Goal: Navigation & Orientation: Find specific page/section

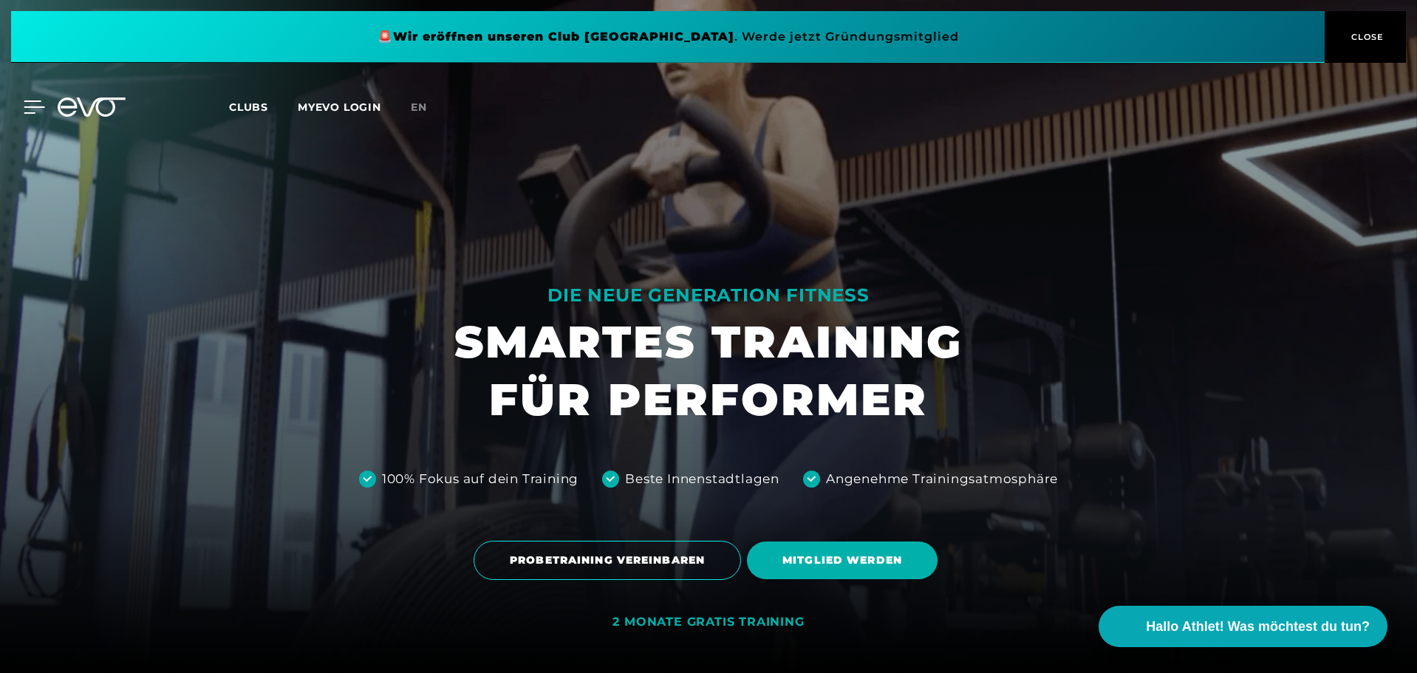
click at [24, 101] on icon at bounding box center [34, 107] width 21 height 12
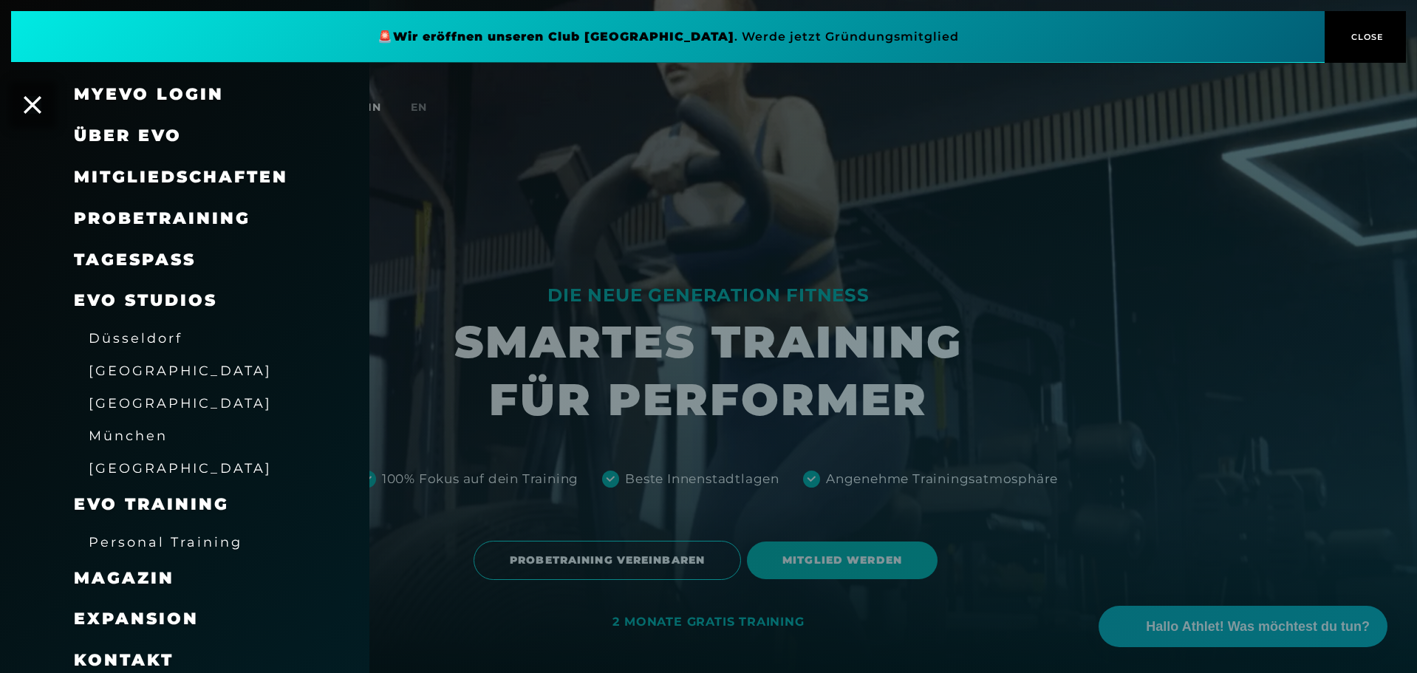
click at [123, 370] on span "[GEOGRAPHIC_DATA]" at bounding box center [180, 371] width 183 height 16
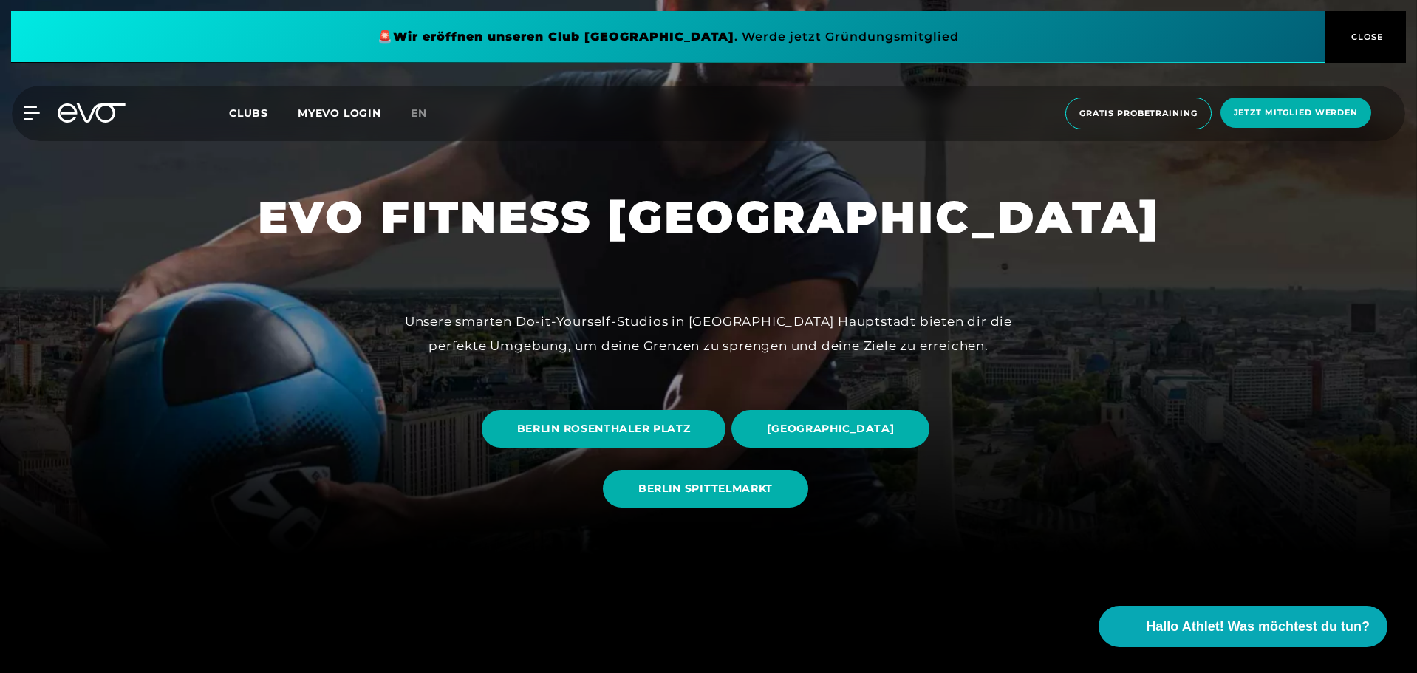
scroll to position [118, 0]
click at [714, 479] on span "BERLIN SPITTELMARKT" at bounding box center [705, 488] width 205 height 38
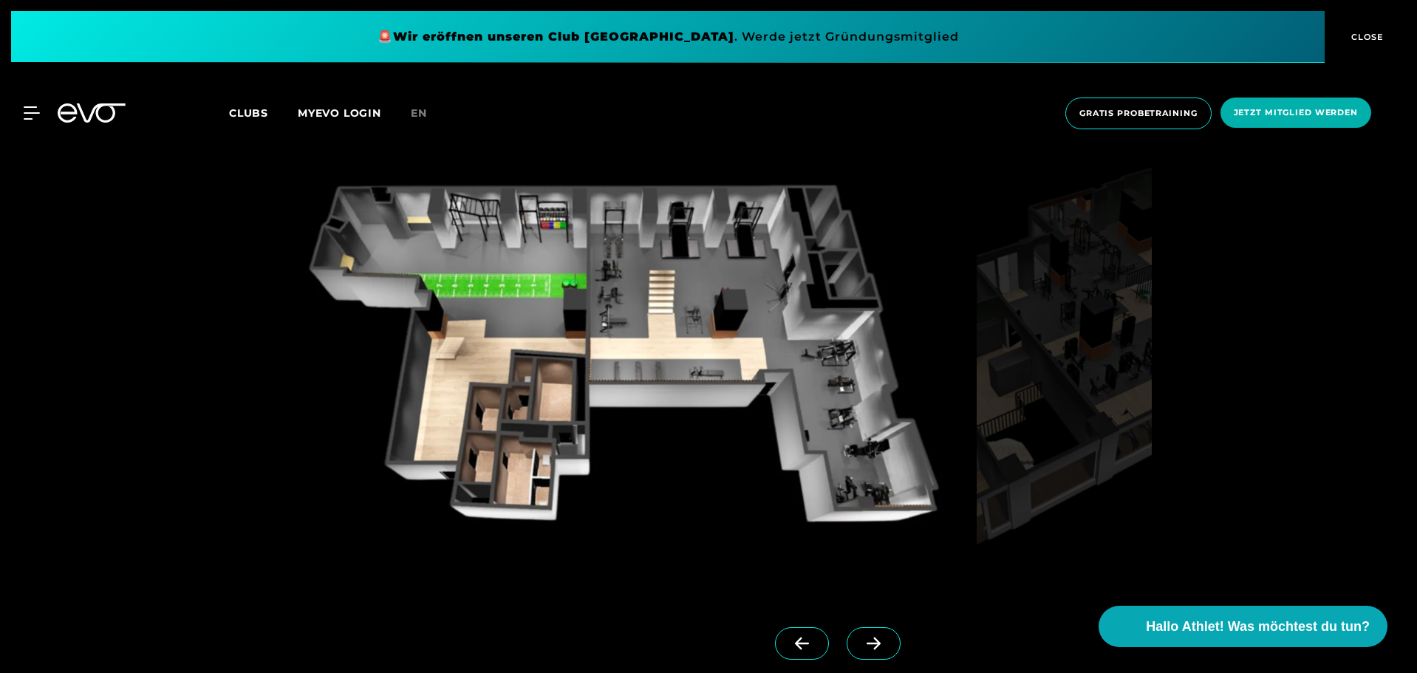
scroll to position [1395, 0]
click at [847, 655] on span at bounding box center [874, 644] width 54 height 33
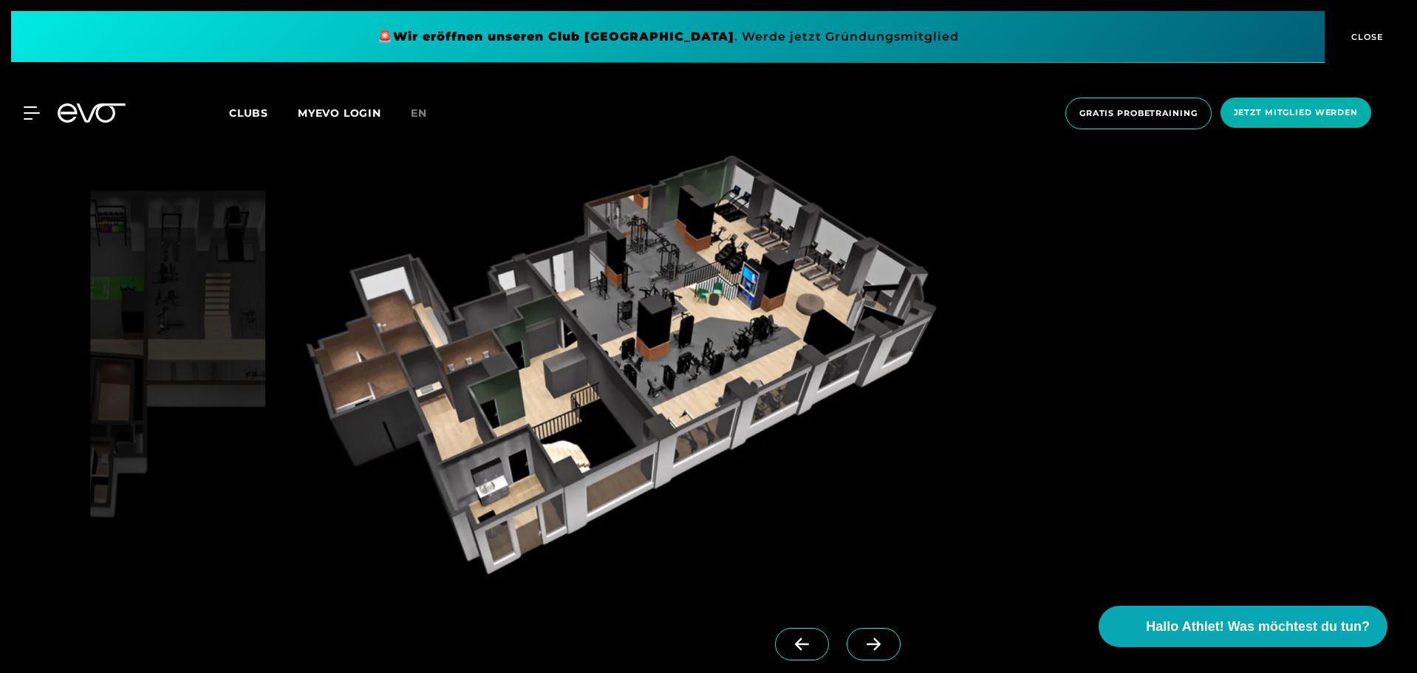
click at [847, 641] on span at bounding box center [874, 644] width 54 height 33
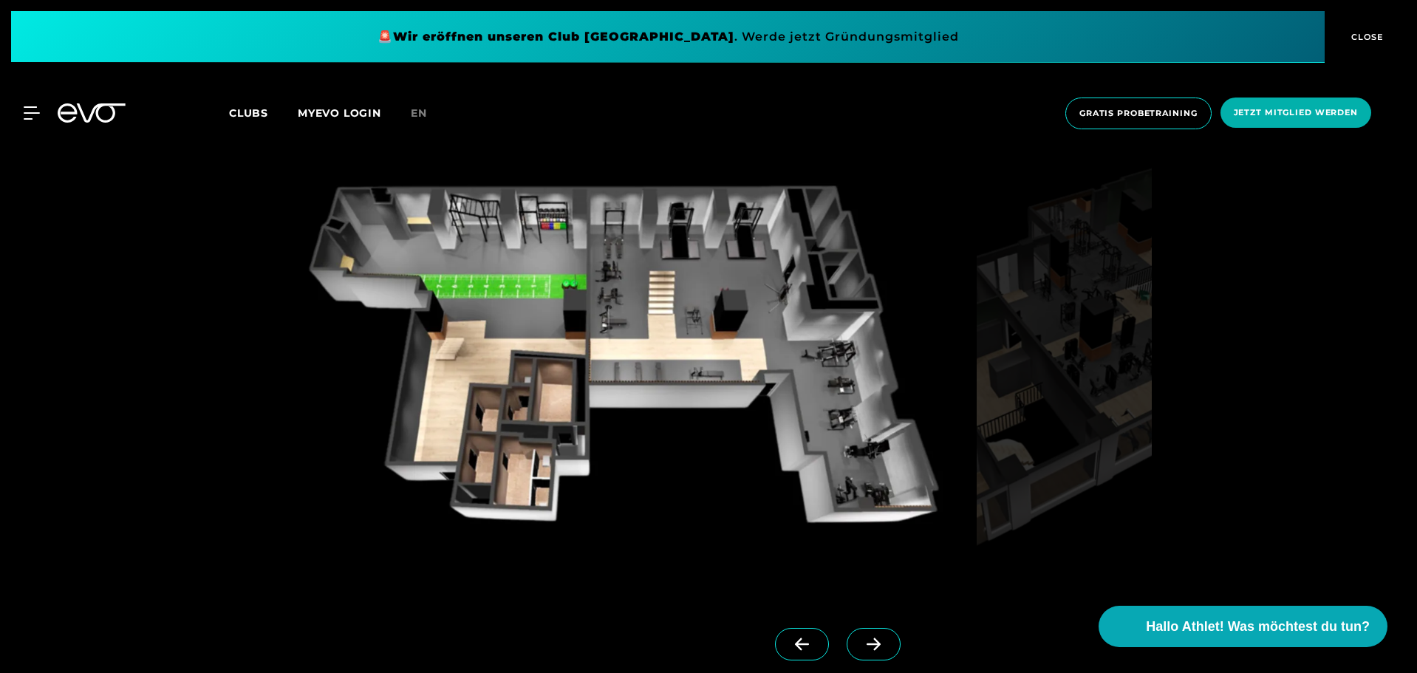
click at [847, 639] on span at bounding box center [874, 644] width 54 height 33
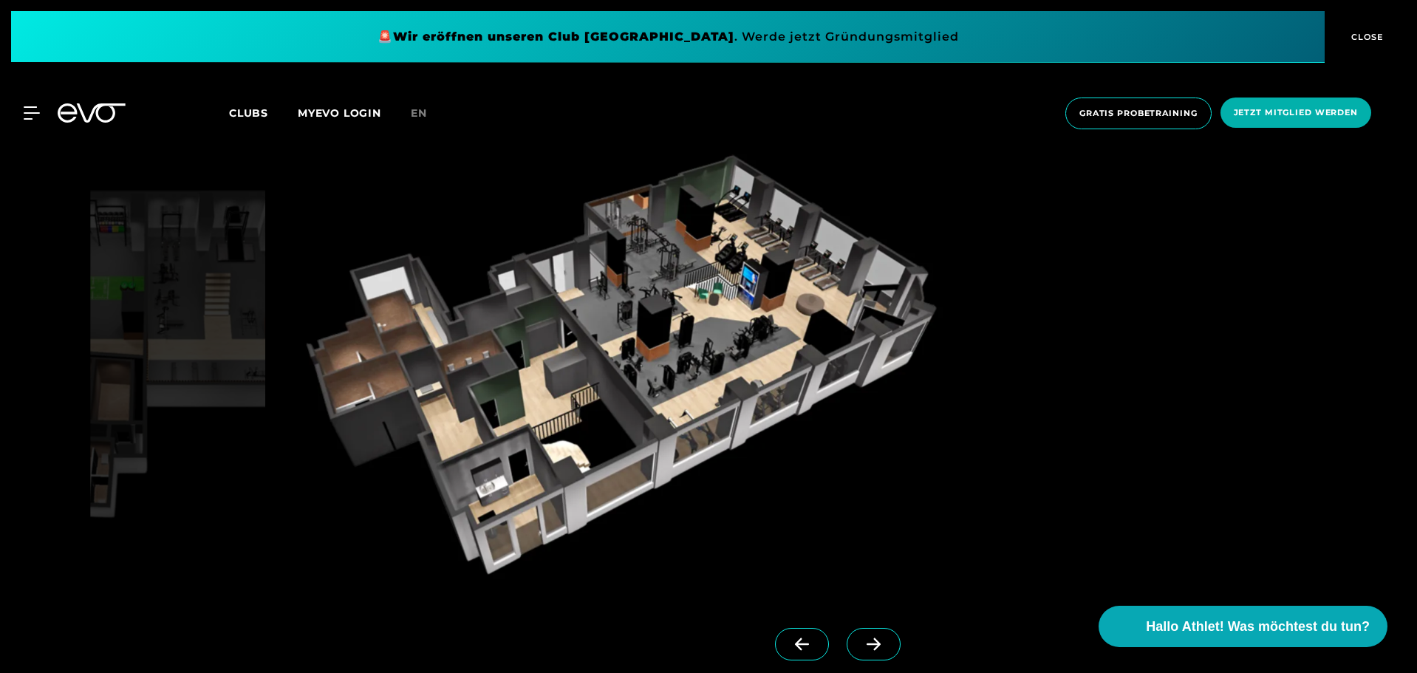
click at [847, 638] on span at bounding box center [874, 644] width 54 height 33
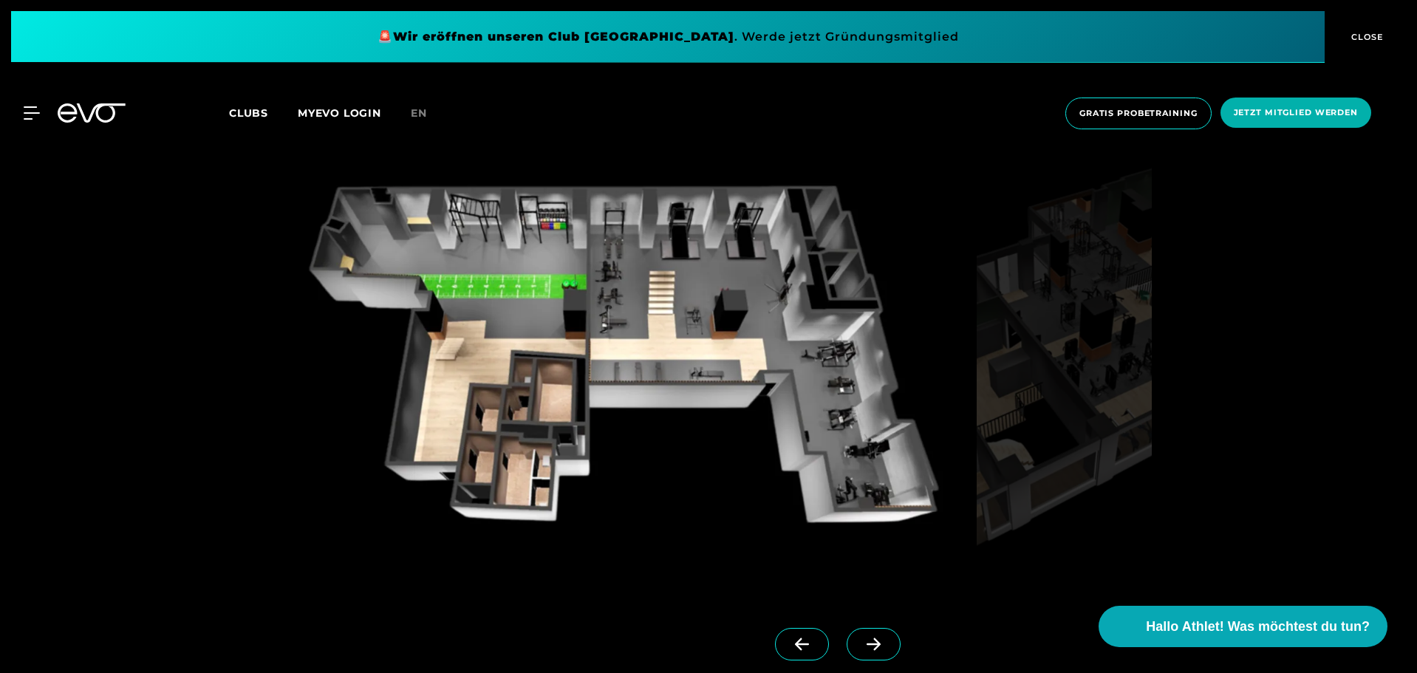
click at [847, 638] on span at bounding box center [874, 644] width 54 height 33
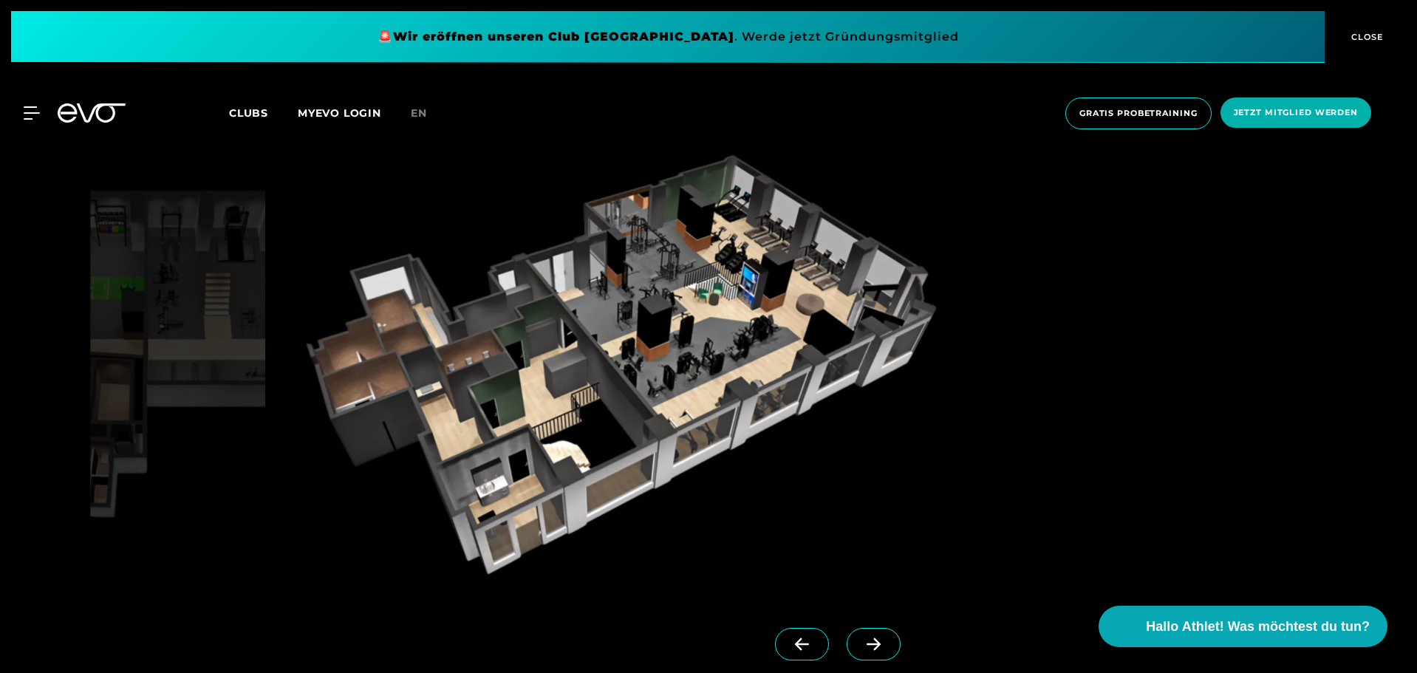
click at [847, 638] on span at bounding box center [874, 644] width 54 height 33
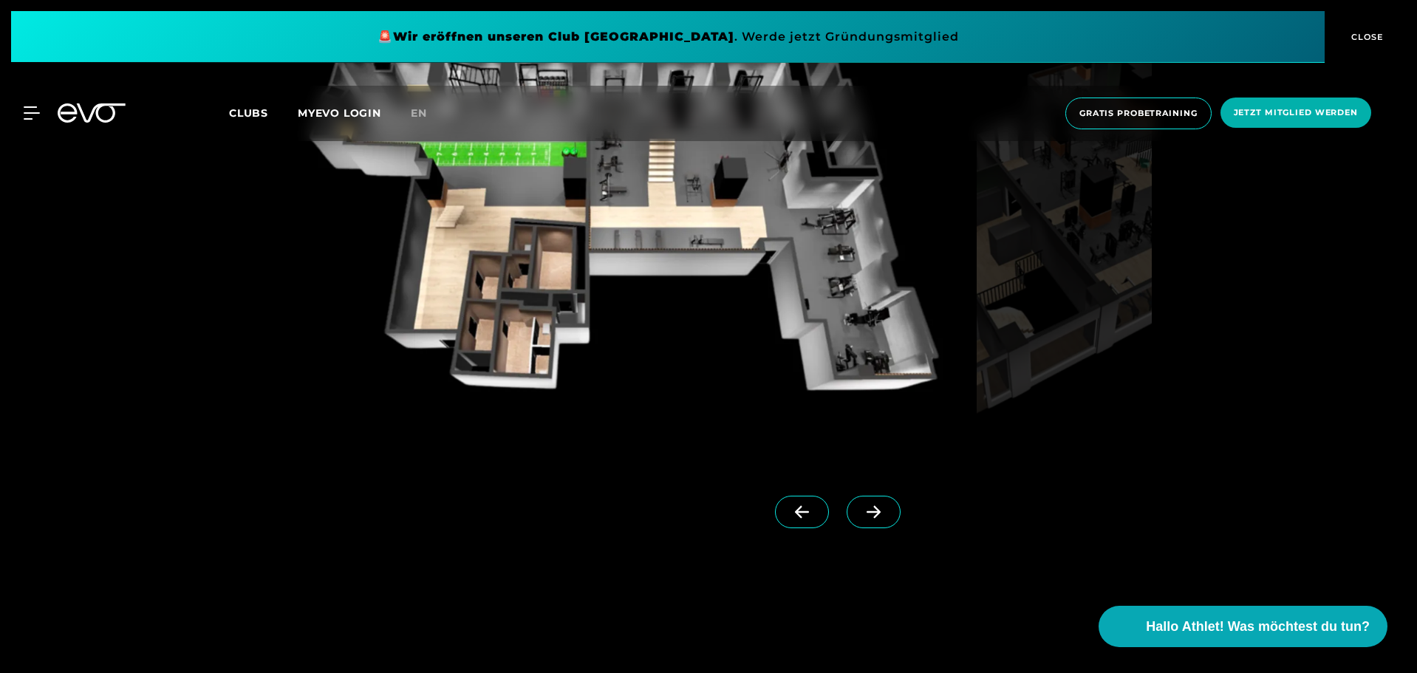
scroll to position [1527, 0]
click at [795, 513] on icon at bounding box center [802, 513] width 14 height 13
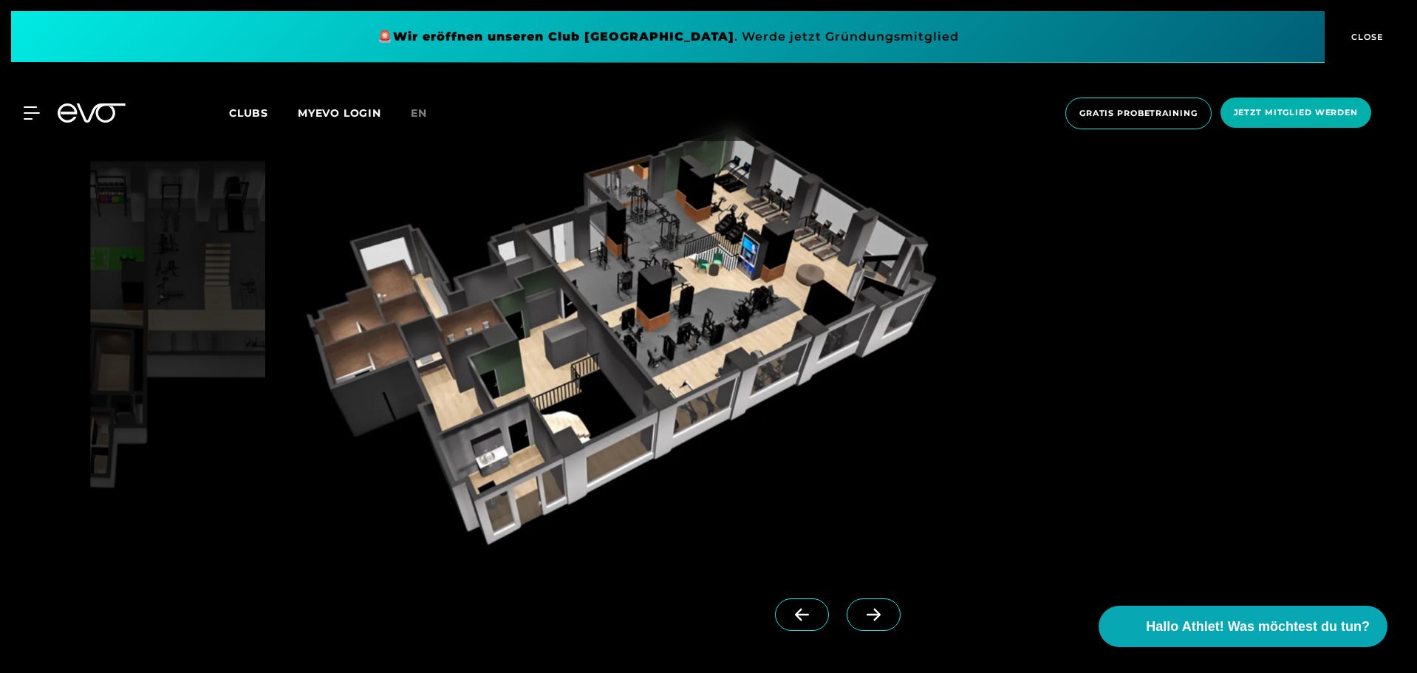
scroll to position [1420, 0]
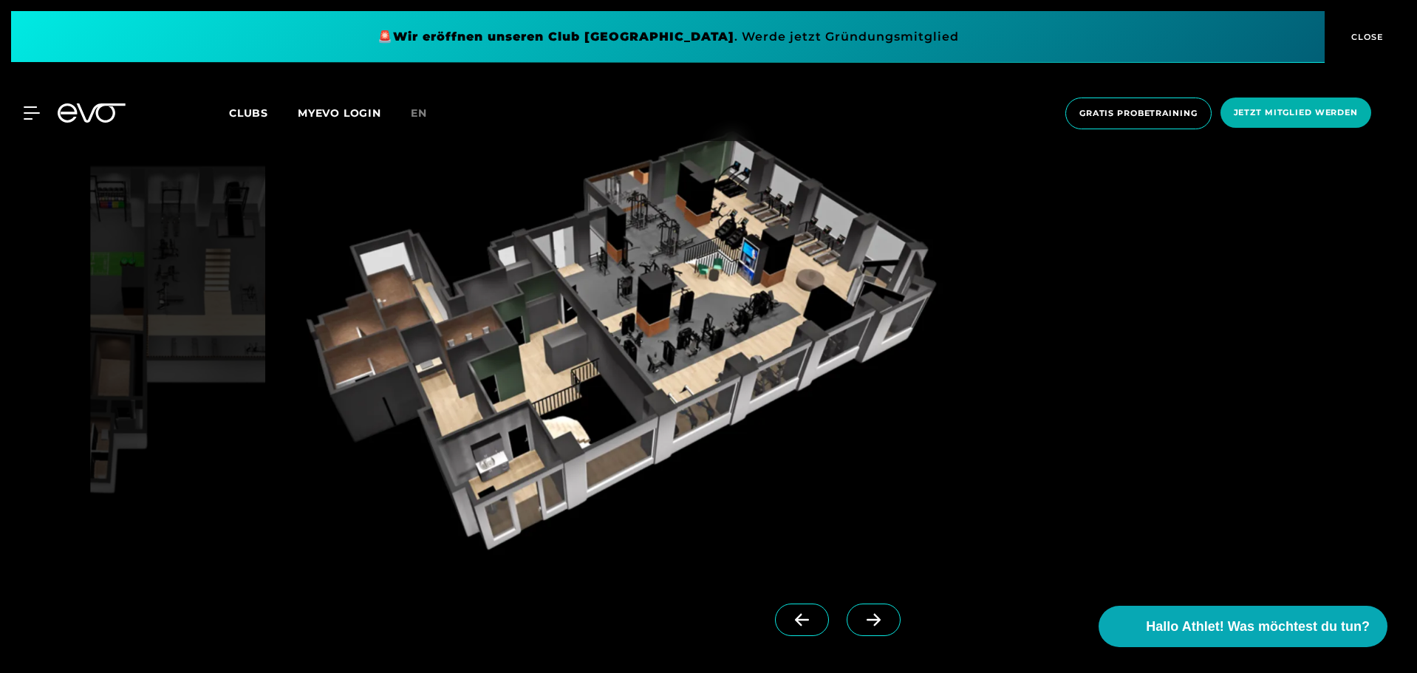
click at [861, 622] on icon at bounding box center [874, 619] width 26 height 13
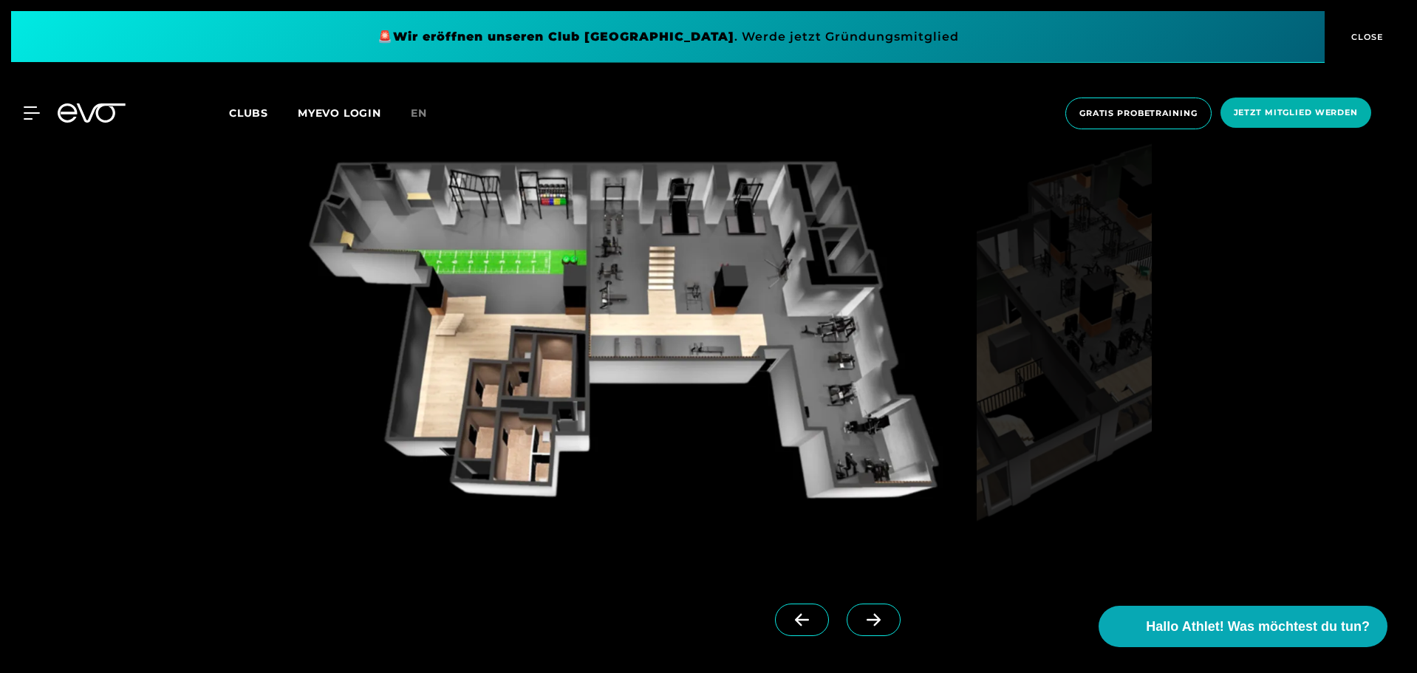
click at [775, 611] on span at bounding box center [802, 620] width 54 height 33
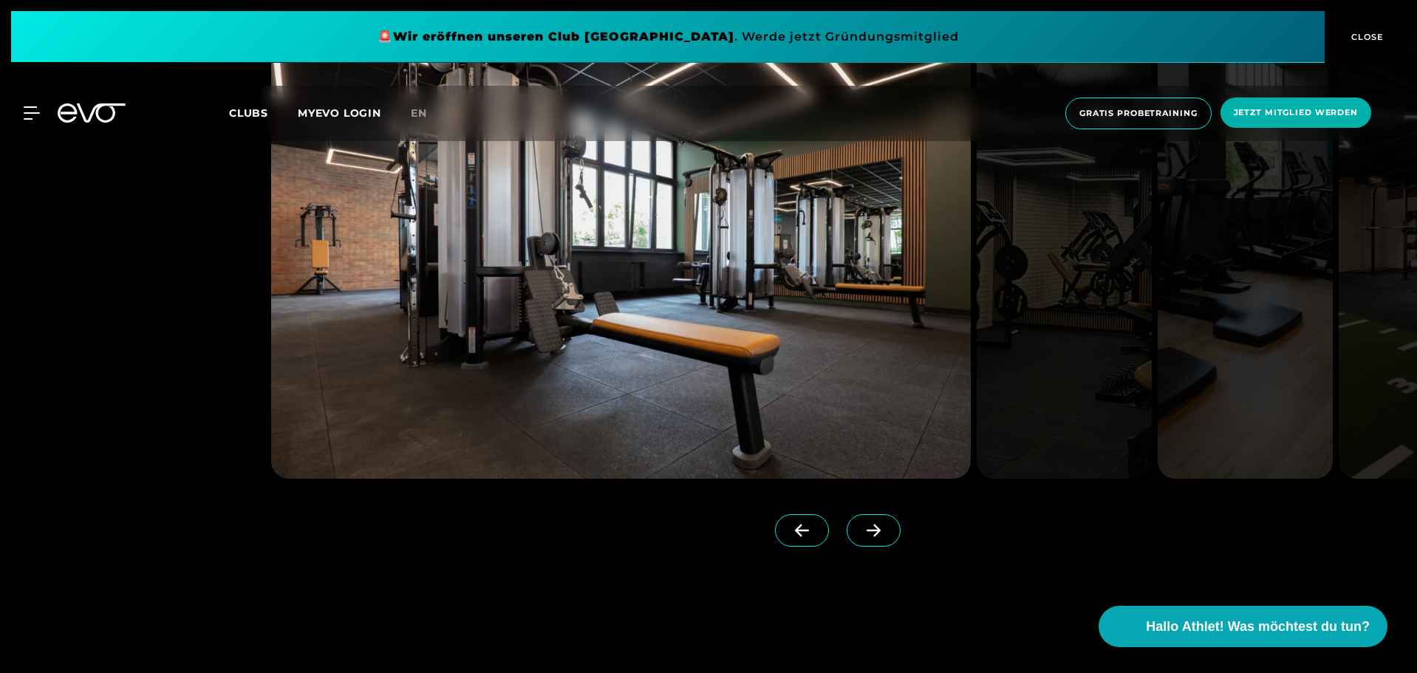
scroll to position [3831, 0]
click at [847, 542] on link at bounding box center [877, 542] width 60 height 59
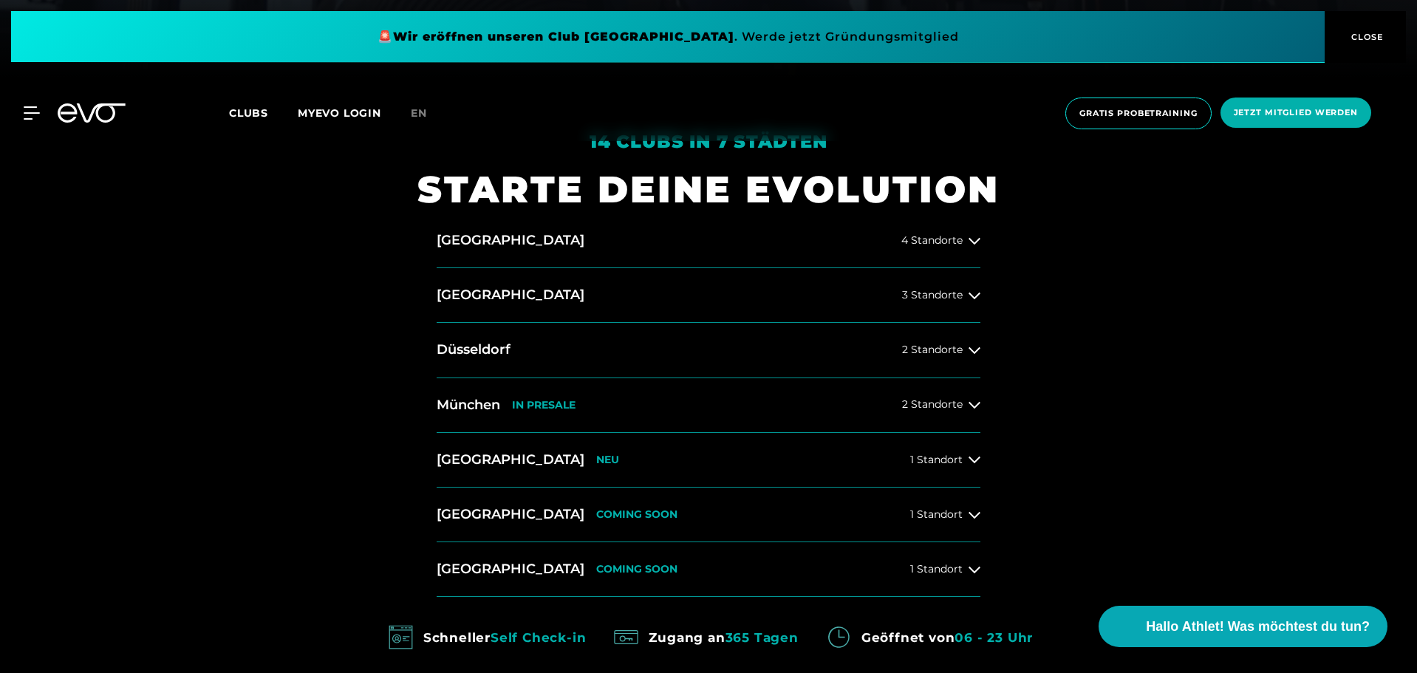
scroll to position [594, 0]
click at [949, 549] on button "[GEOGRAPHIC_DATA] COMING SOON 1 Standort" at bounding box center [709, 570] width 544 height 55
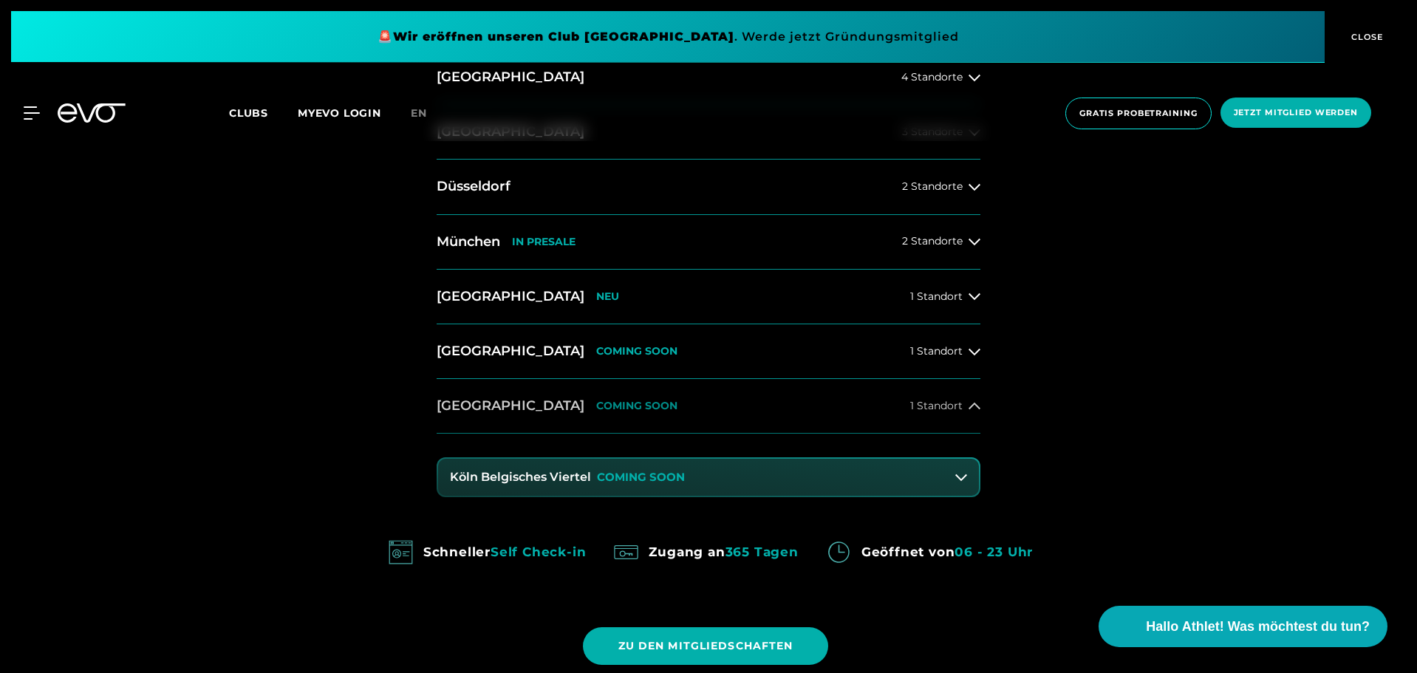
scroll to position [760, 0]
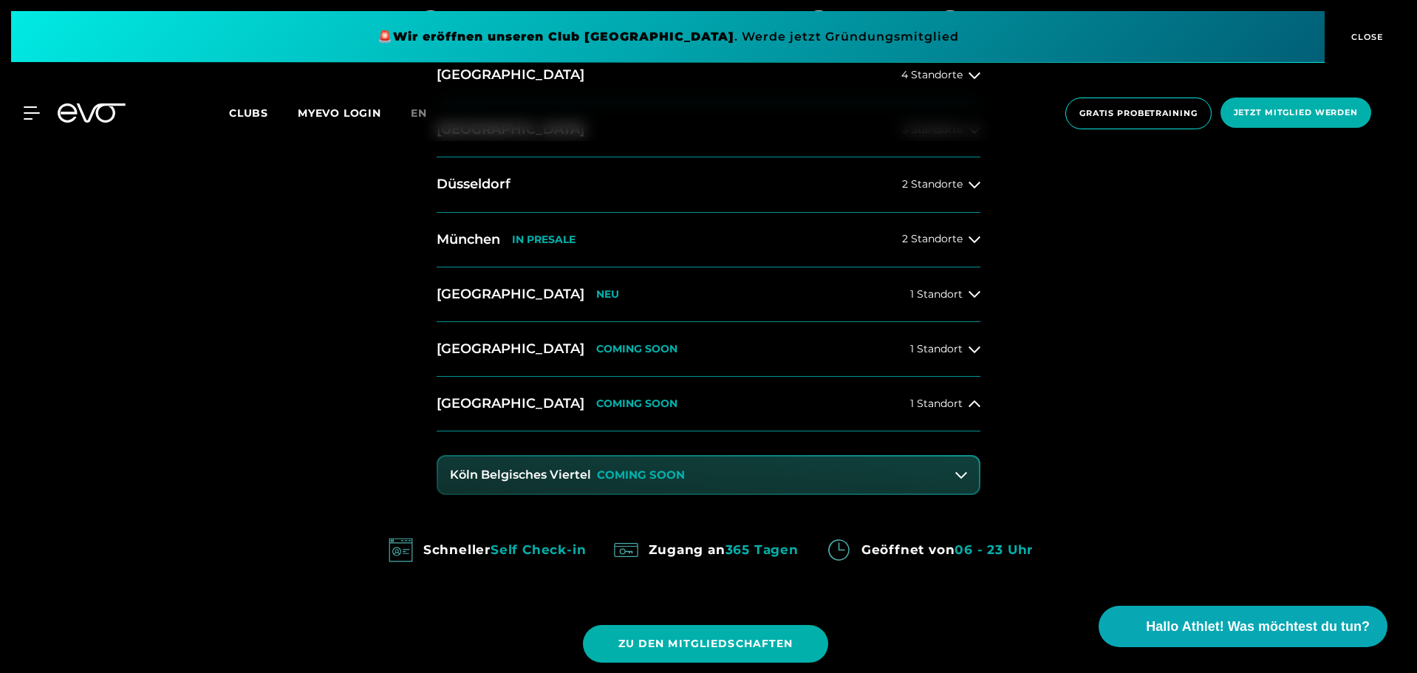
click at [958, 476] on icon at bounding box center [961, 475] width 12 height 7
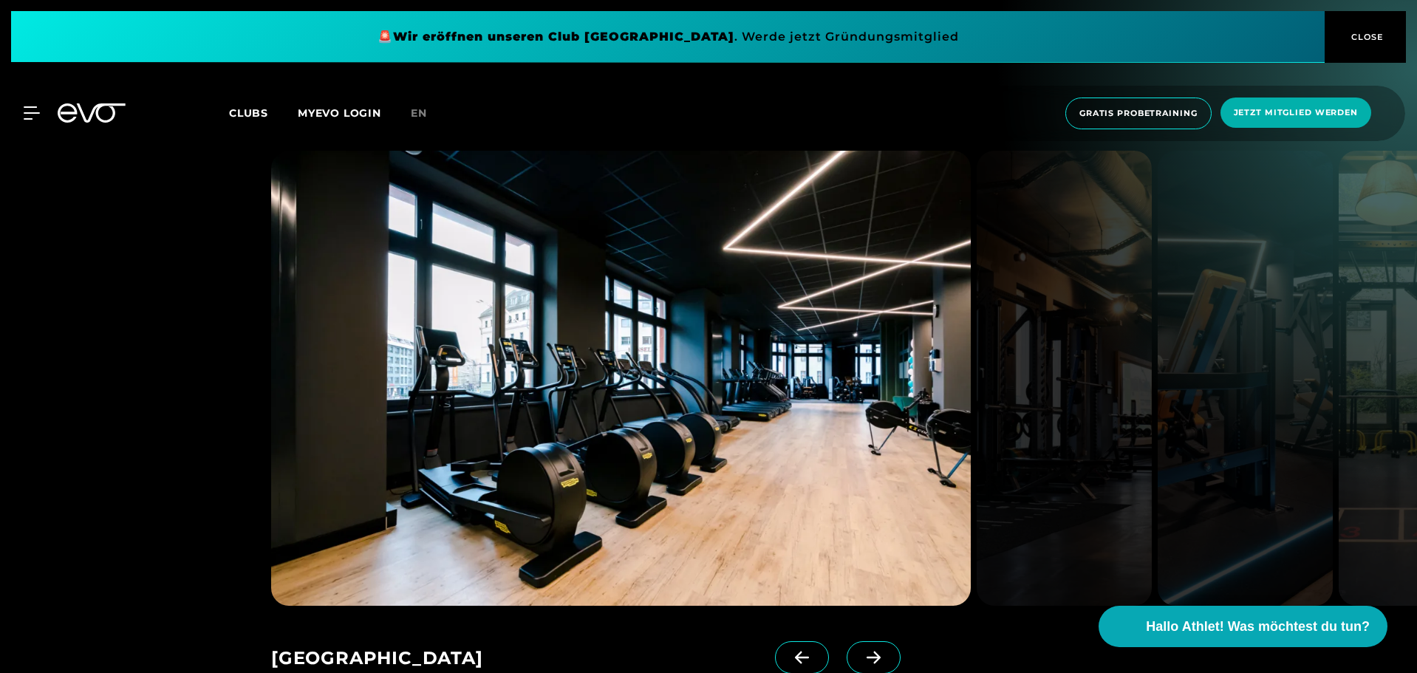
scroll to position [2068, 0]
click at [861, 652] on icon at bounding box center [874, 658] width 26 height 13
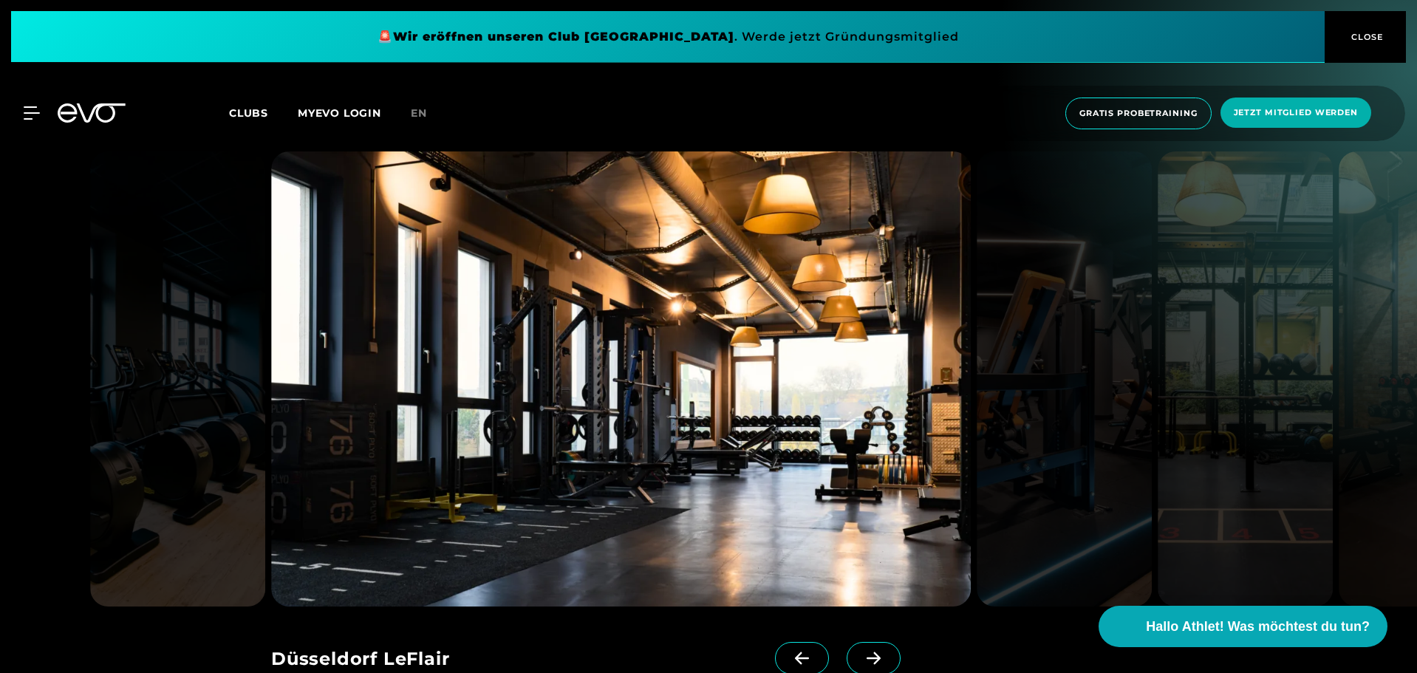
click at [861, 652] on icon at bounding box center [874, 658] width 26 height 13
